Goal: Task Accomplishment & Management: Manage account settings

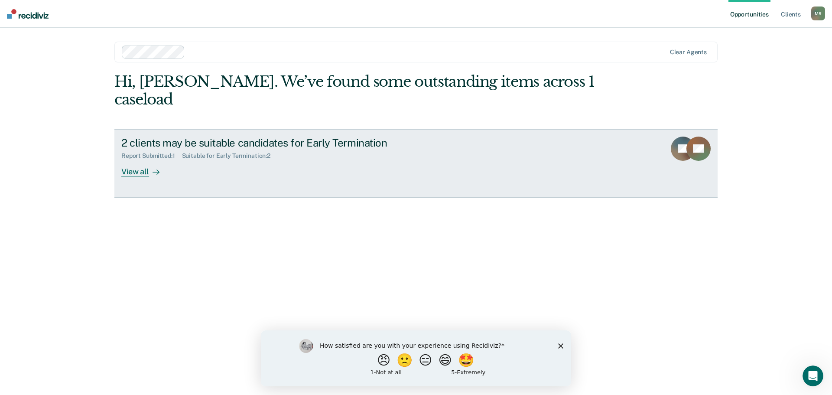
click at [185, 163] on link "2 clients may be suitable candidates for Early Termination Report Submitted : 1…" at bounding box center [415, 163] width 603 height 68
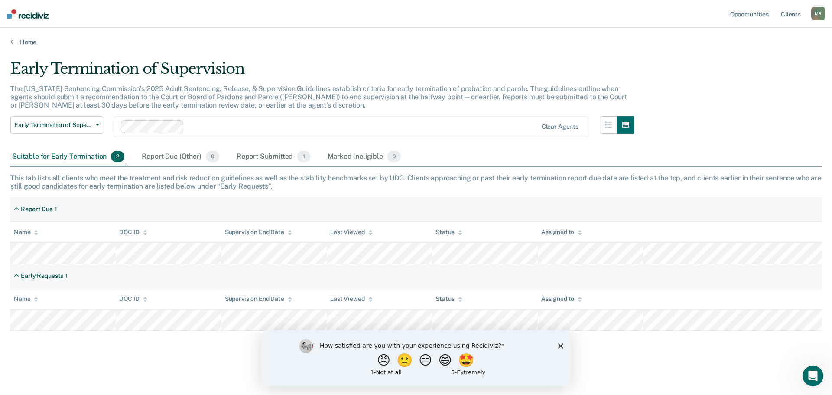
click at [559, 345] on icon "Close survey" at bounding box center [560, 345] width 5 height 5
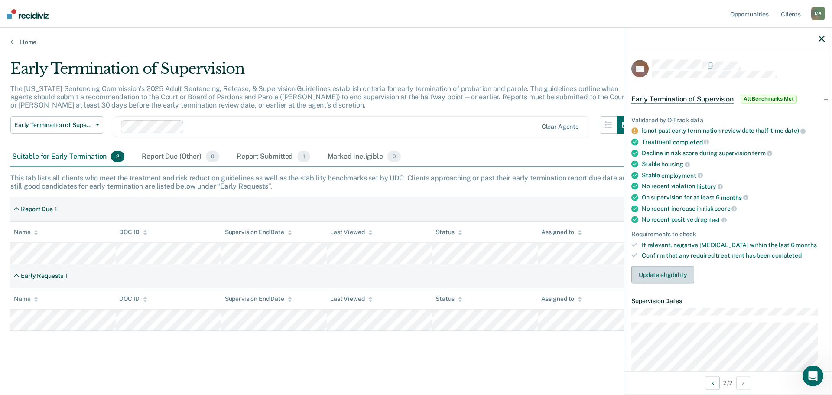
click at [665, 273] on button "Update eligibility" at bounding box center [662, 274] width 63 height 17
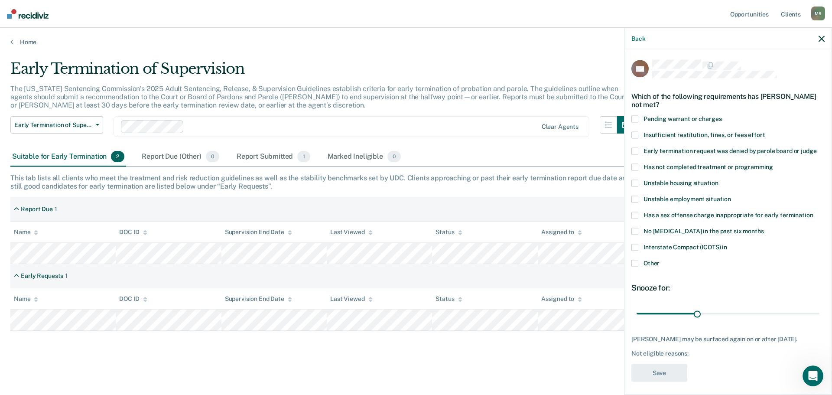
click at [632, 133] on span at bounding box center [634, 134] width 7 height 7
click at [765, 131] on input "Insufficient restitution, fines, or fees effort" at bounding box center [765, 131] width 0 height 0
click at [634, 260] on span at bounding box center [634, 263] width 7 height 7
click at [659, 260] on input "Other" at bounding box center [659, 260] width 0 height 0
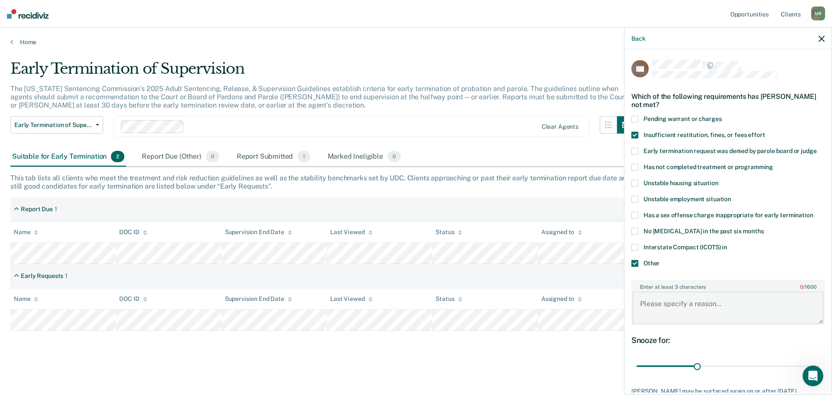
click at [683, 308] on textarea "Enter at least 3 characters 0 / 1600" at bounding box center [727, 308] width 191 height 32
type textarea "P"
drag, startPoint x: 702, startPoint y: 313, endPoint x: 698, endPoint y: 312, distance: 4.7
click at [698, 312] on textarea "Due to his charges being that of a person crime the department states" at bounding box center [727, 308] width 191 height 32
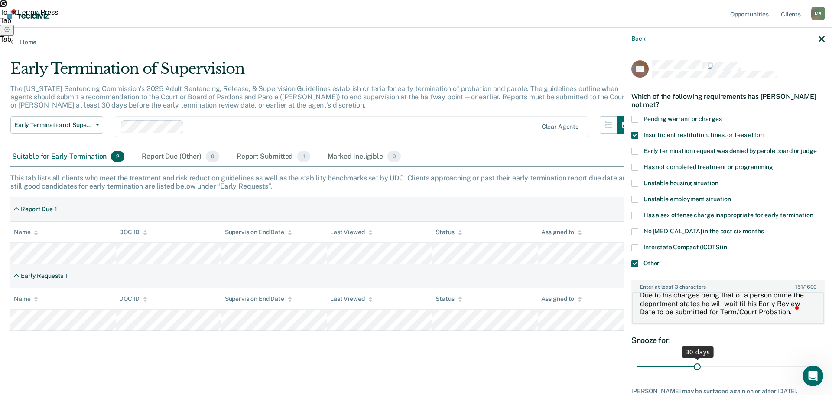
type textarea "Due to his charges being that of a person crime the department states he will w…"
drag, startPoint x: 694, startPoint y: 368, endPoint x: 752, endPoint y: 366, distance: 57.7
type input "60"
click at [752, 366] on input "range" at bounding box center [727, 365] width 183 height 15
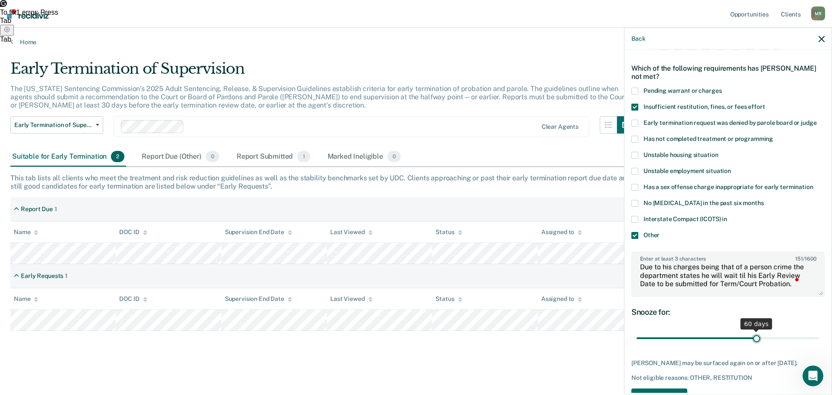
scroll to position [0, 0]
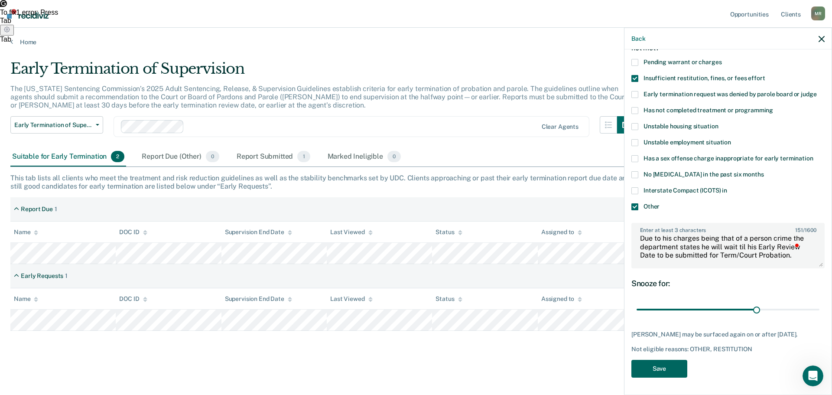
click at [670, 362] on button "Save" at bounding box center [659, 368] width 56 height 18
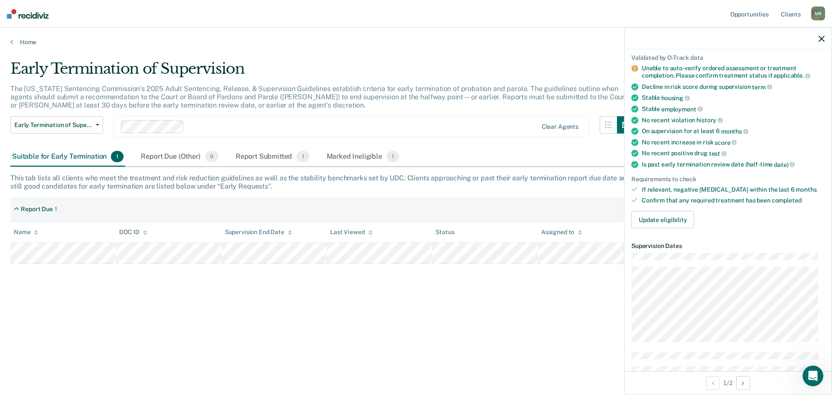
click at [820, 39] on icon "button" at bounding box center [821, 39] width 6 height 6
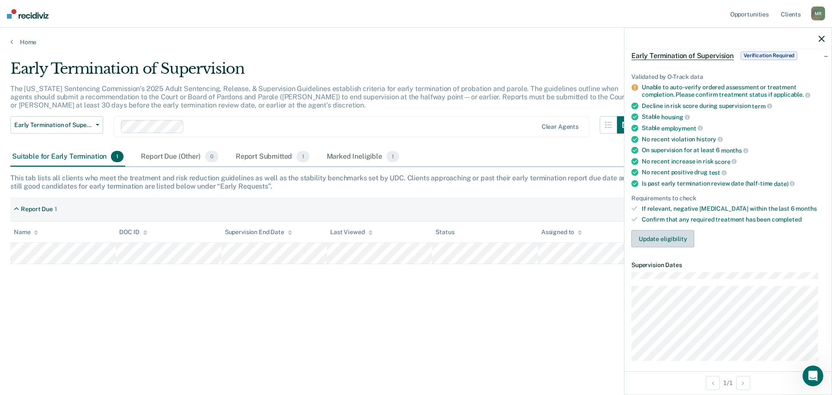
click at [669, 236] on button "Update eligibility" at bounding box center [662, 238] width 63 height 17
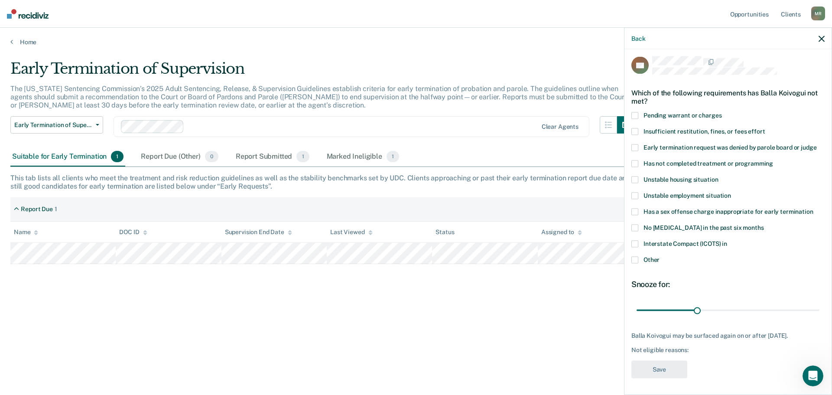
click at [630, 244] on div "BK Which of the following requirements has Balla Koivogui not met? Pending warr…" at bounding box center [727, 220] width 207 height 343
click at [635, 242] on span at bounding box center [634, 243] width 7 height 7
click at [727, 240] on input "Interstate Compact (ICOTS) in" at bounding box center [727, 240] width 0 height 0
click at [664, 373] on button "Save" at bounding box center [659, 369] width 56 height 18
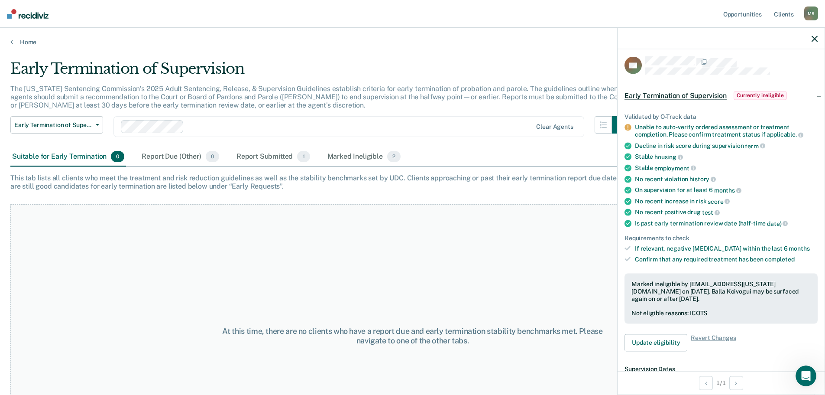
click at [818, 37] on icon "button" at bounding box center [815, 39] width 6 height 6
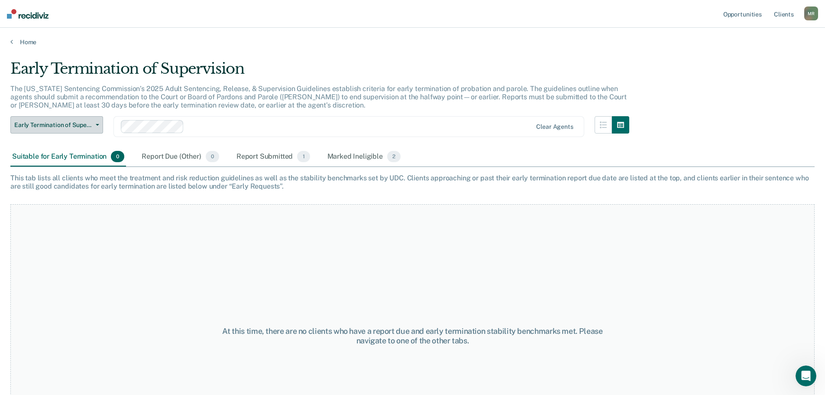
click at [96, 125] on icon "button" at bounding box center [97, 125] width 3 height 2
click at [95, 125] on span "button" at bounding box center [95, 125] width 7 height 2
click at [32, 41] on link "Home" at bounding box center [412, 42] width 805 height 8
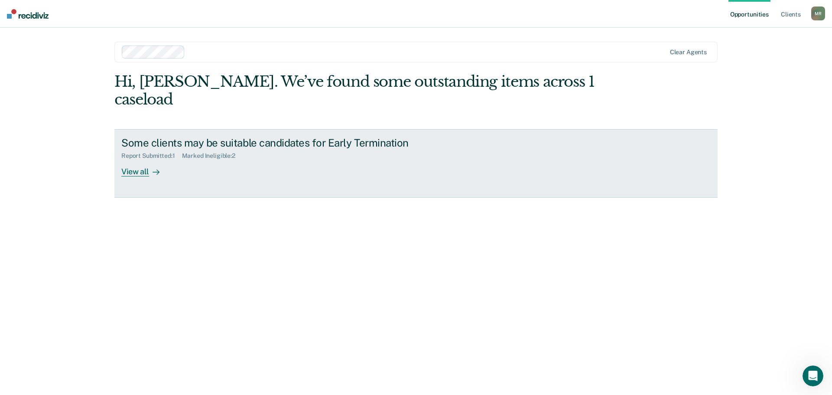
click at [216, 154] on div "Some clients may be suitable candidates for Early Termination Report Submitted …" at bounding box center [283, 156] width 325 height 40
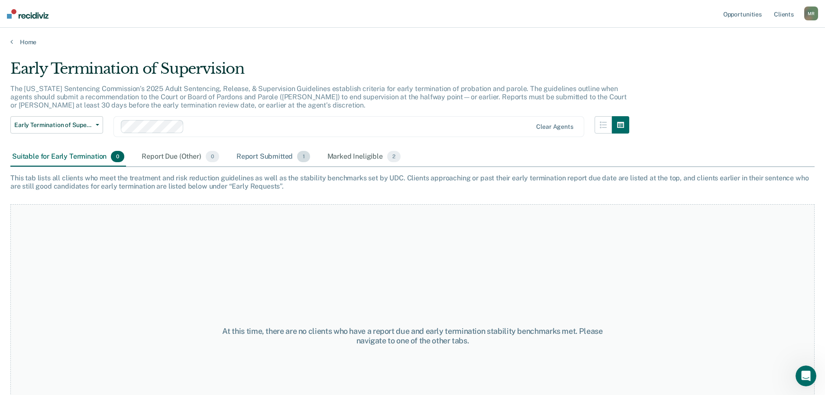
click at [266, 157] on div "Report Submitted 1" at bounding box center [273, 156] width 77 height 19
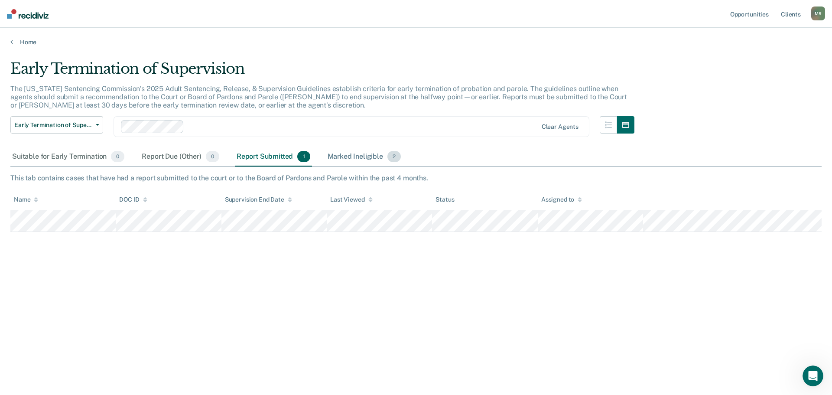
click at [346, 156] on div "Marked Ineligible 2" at bounding box center [364, 156] width 77 height 19
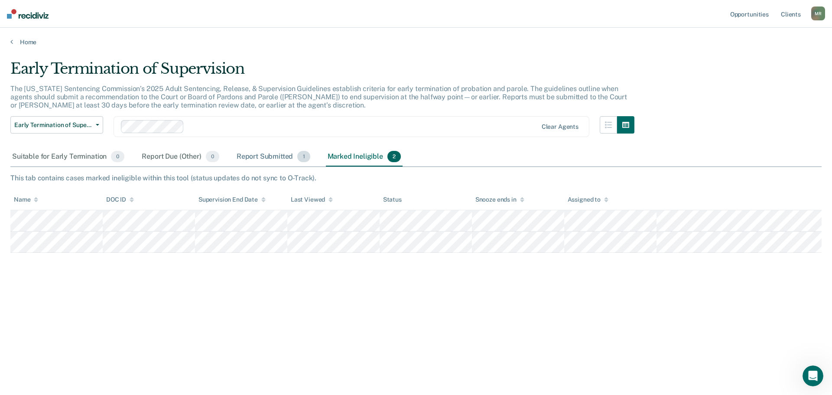
click at [248, 154] on div "Report Submitted 1" at bounding box center [273, 156] width 77 height 19
